Goal: Navigation & Orientation: Find specific page/section

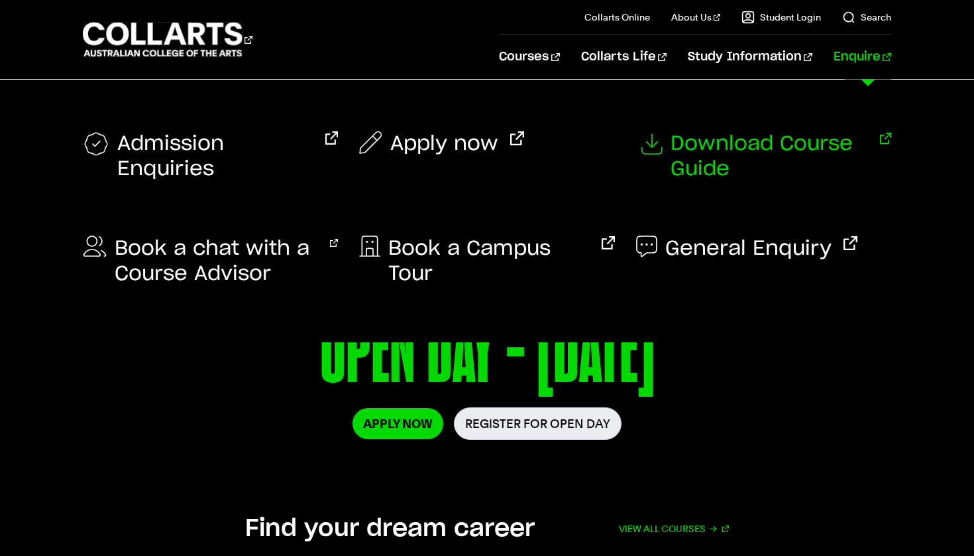
scroll to position [7, 0]
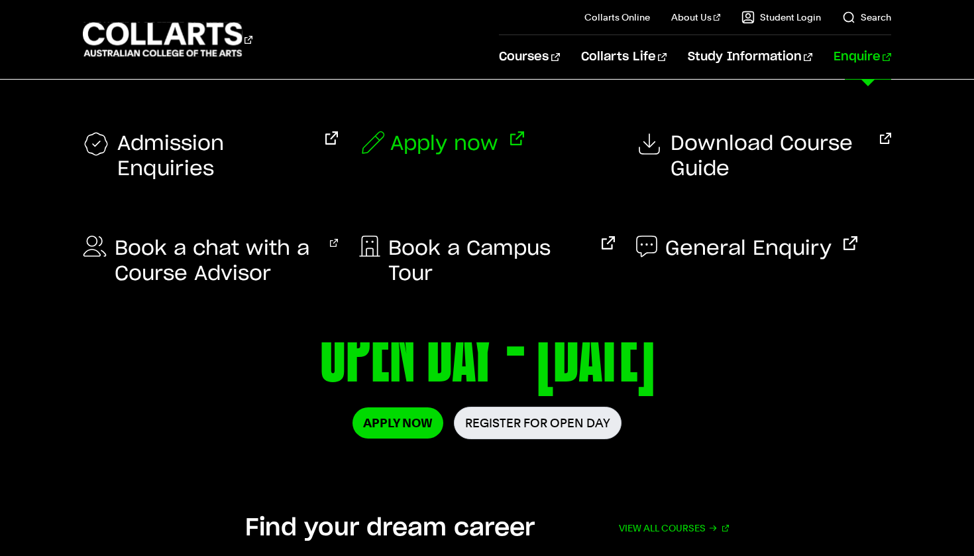
click at [420, 136] on span "Apply now" at bounding box center [444, 143] width 108 height 25
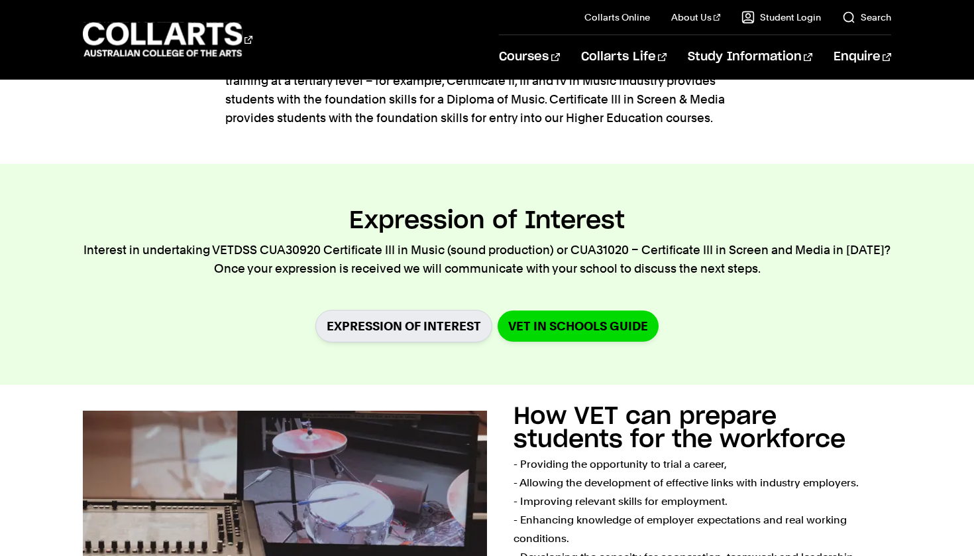
scroll to position [481, 0]
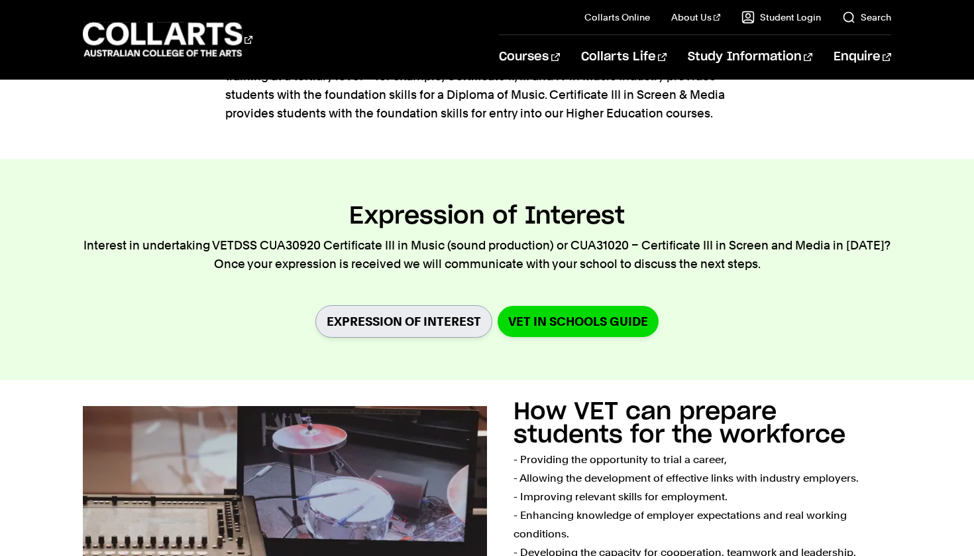
click at [392, 323] on link "Expression of Interest" at bounding box center [404, 321] width 177 height 32
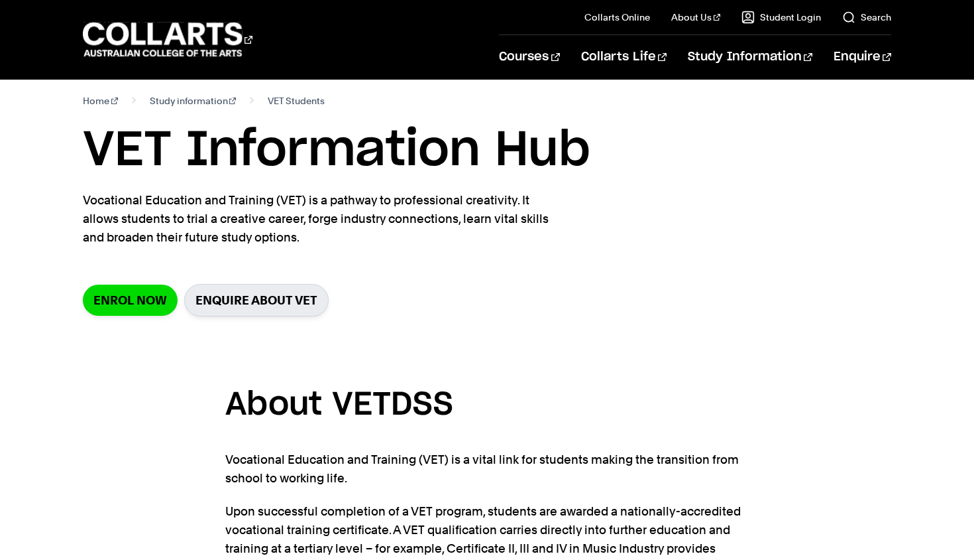
scroll to position [3, 0]
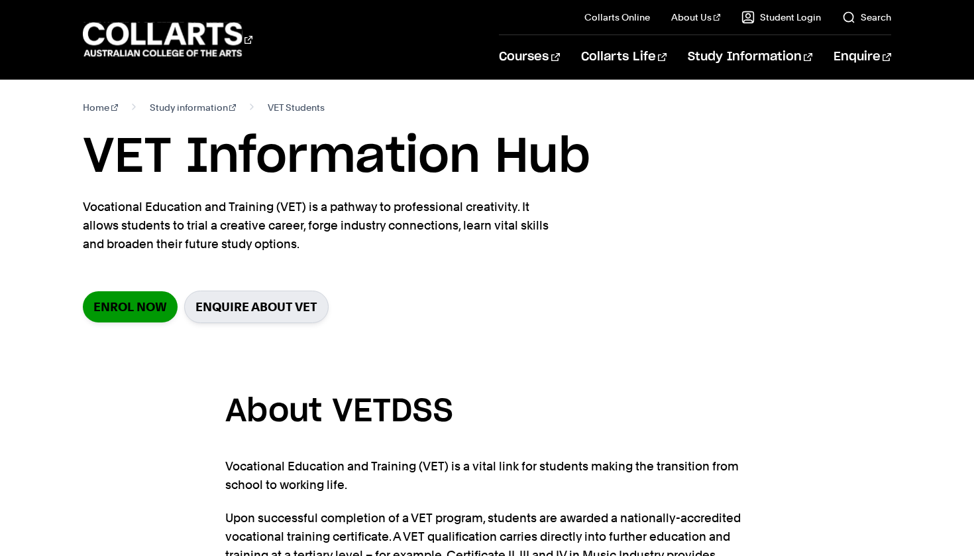
click at [142, 308] on link "Enrol Now" at bounding box center [130, 306] width 95 height 31
click at [137, 305] on link "Enrol Now" at bounding box center [130, 306] width 95 height 31
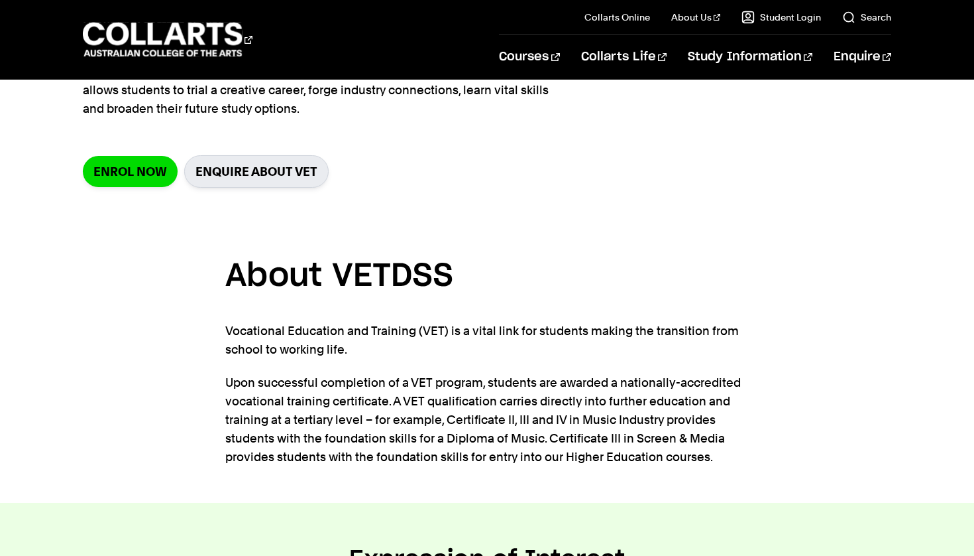
scroll to position [105, 0]
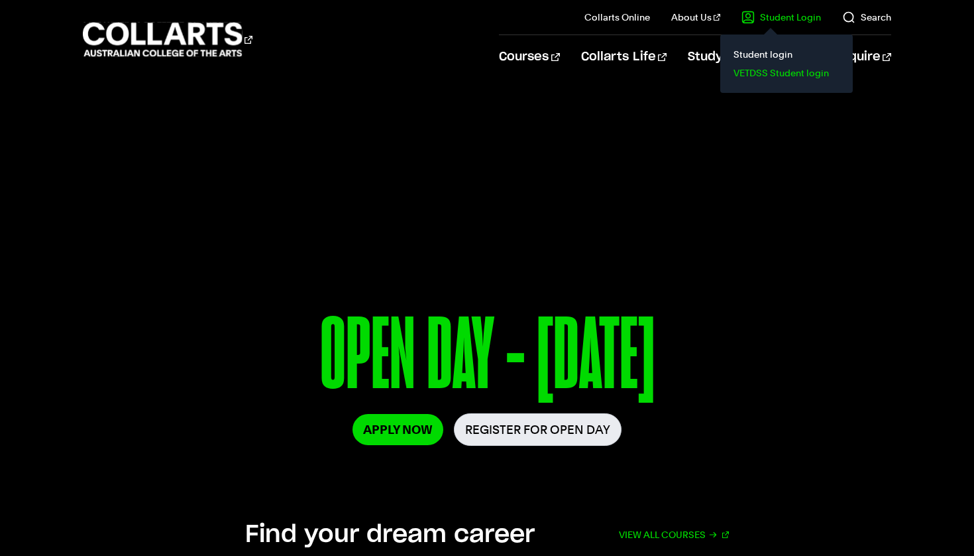
click at [766, 72] on link "VETDSS Student login" at bounding box center [786, 73] width 111 height 19
click at [784, 76] on link "VETDSS Student login" at bounding box center [786, 73] width 111 height 19
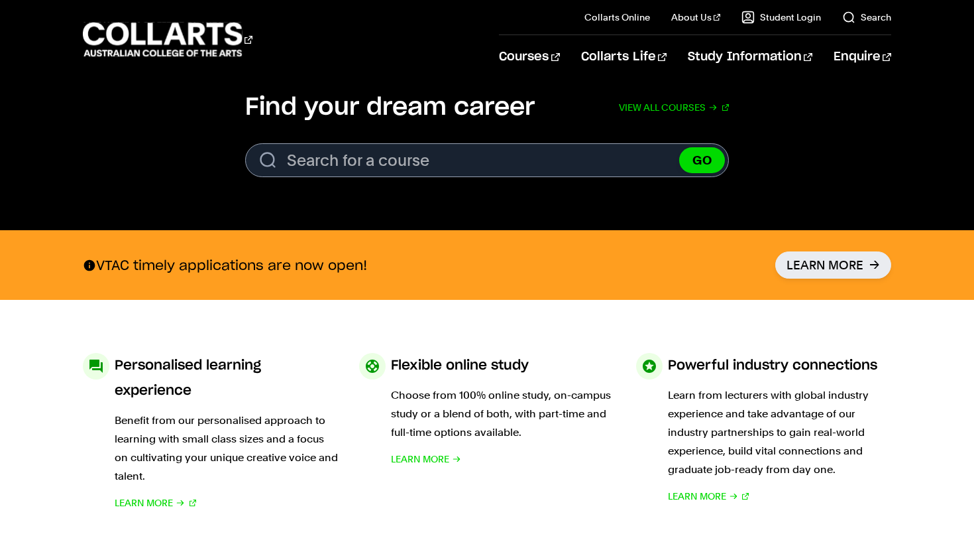
scroll to position [420, 0]
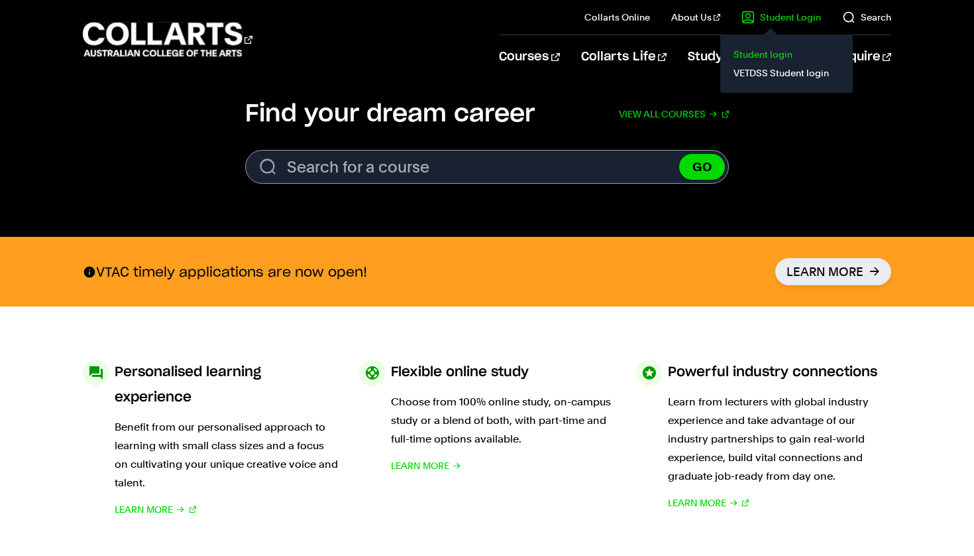
click at [756, 55] on link "Student login" at bounding box center [786, 54] width 111 height 19
click at [794, 21] on link "Student Login" at bounding box center [782, 17] width 80 height 13
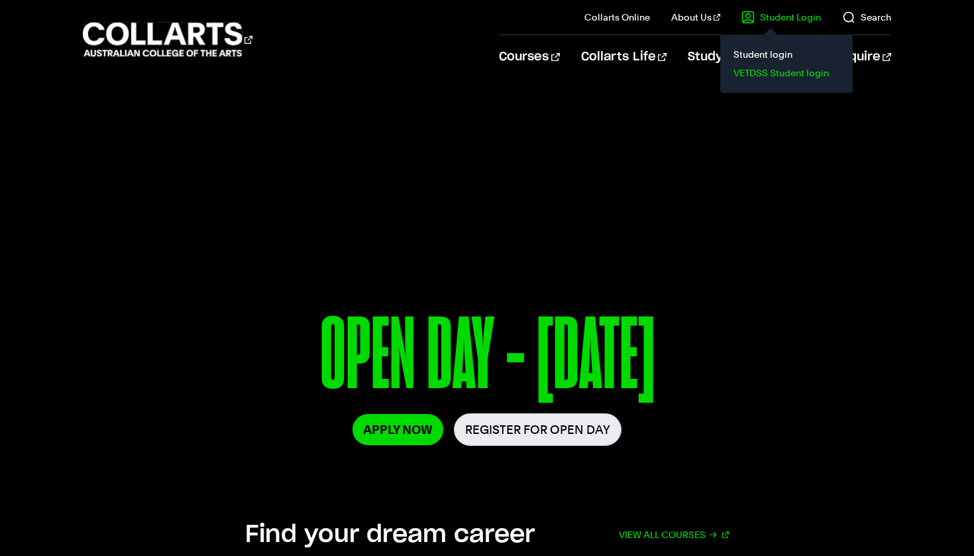
click at [780, 69] on link "VETDSS Student login" at bounding box center [786, 73] width 111 height 19
